Goal: Information Seeking & Learning: Learn about a topic

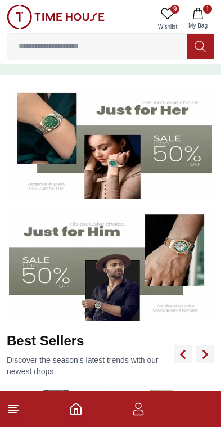
scroll to position [163, 0]
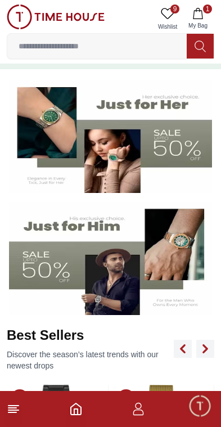
click at [161, 161] on img at bounding box center [110, 136] width 203 height 113
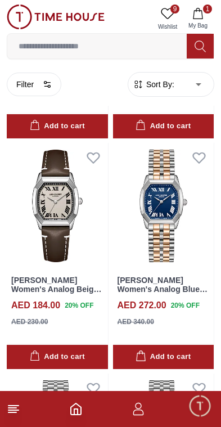
scroll to position [3690, 0]
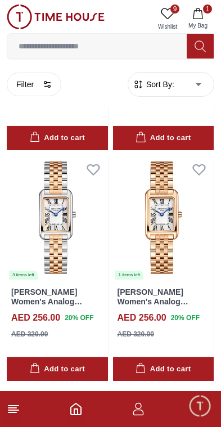
scroll to position [6214, 0]
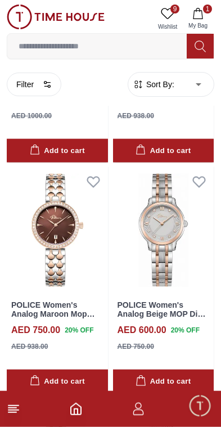
scroll to position [8745, 0]
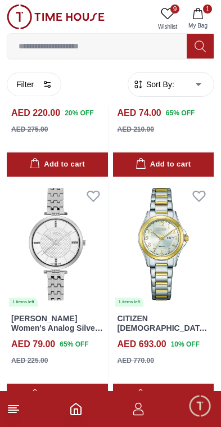
scroll to position [10808, 0]
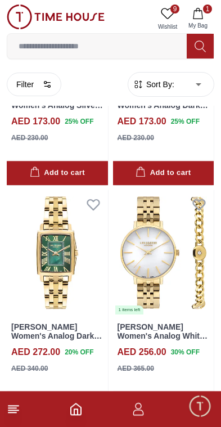
scroll to position [13343, 0]
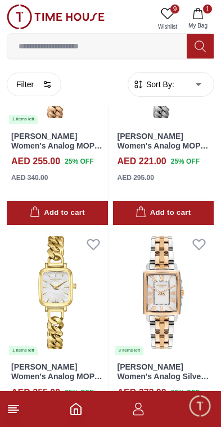
scroll to position [18158, 0]
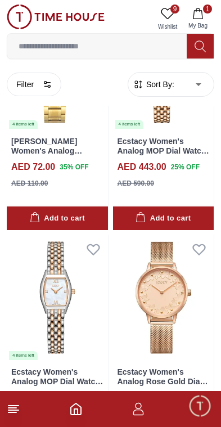
scroll to position [21150, 0]
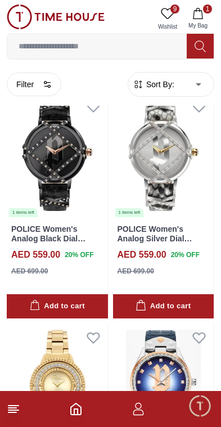
scroll to position [26377, 0]
